Goal: Transaction & Acquisition: Purchase product/service

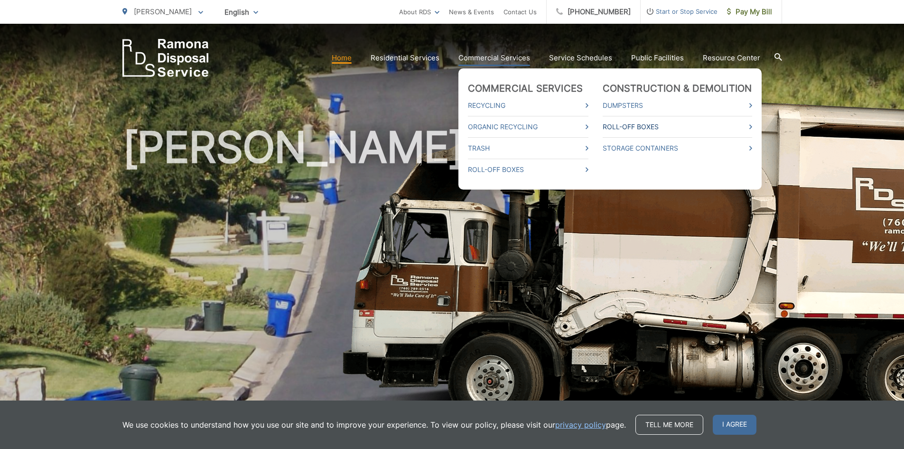
click at [650, 126] on link "Roll-Off Boxes" at bounding box center [678, 126] width 150 height 11
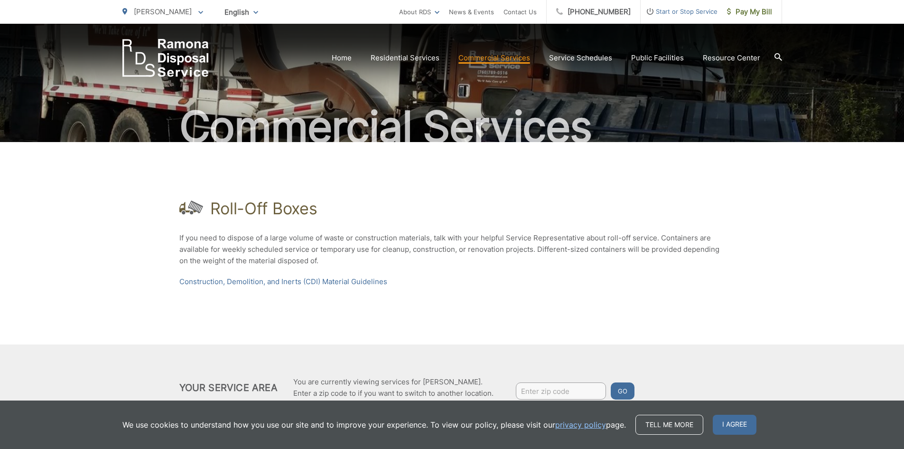
scroll to position [88, 0]
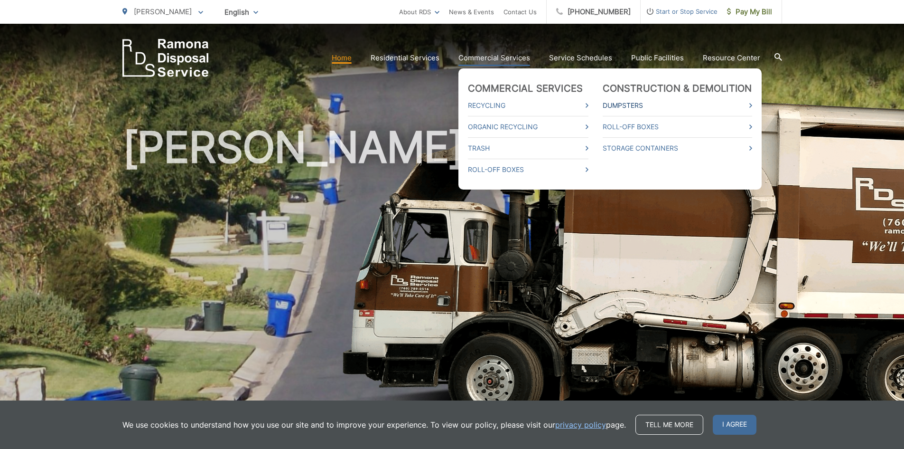
click at [636, 105] on link "Dumpsters" at bounding box center [678, 105] width 150 height 11
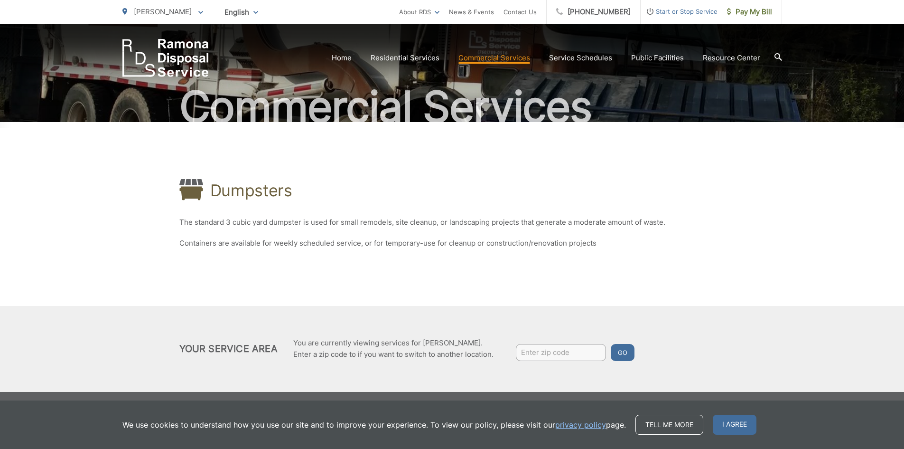
scroll to position [70, 0]
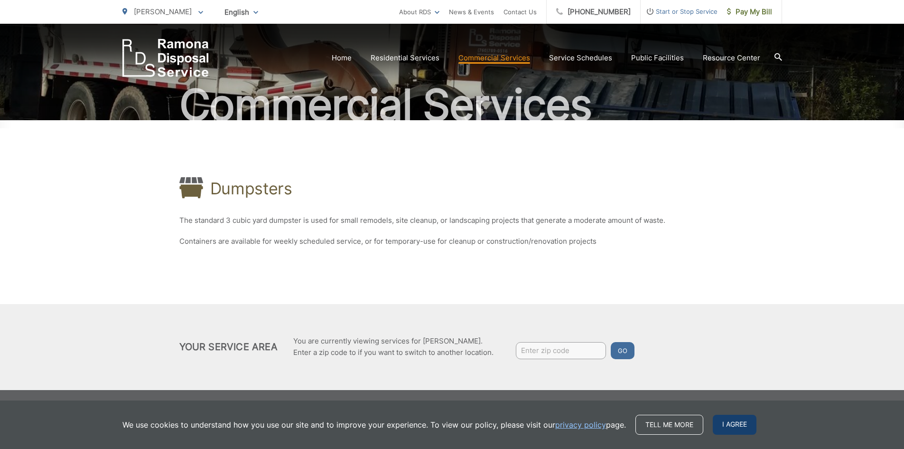
click at [735, 427] on span "I agree" at bounding box center [735, 424] width 44 height 20
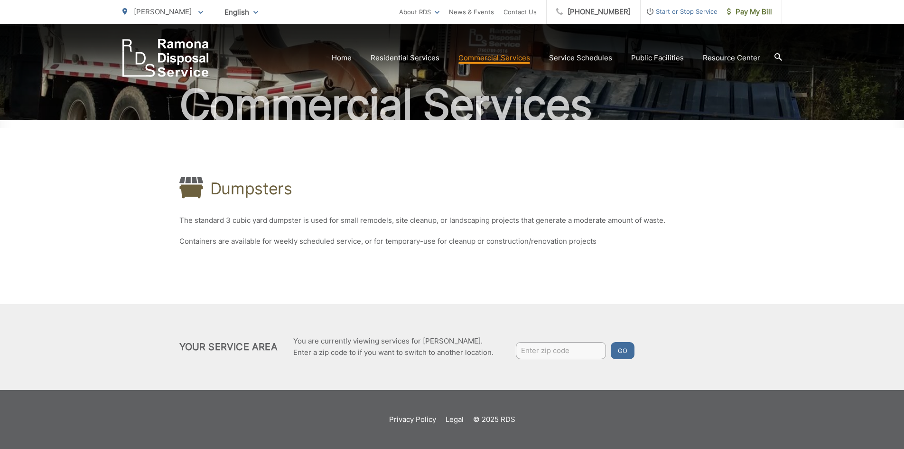
click at [543, 353] on input "Enter zip code" at bounding box center [561, 350] width 90 height 17
type input "92065"
click at [620, 351] on button "Go" at bounding box center [623, 350] width 24 height 17
